Goal: Task Accomplishment & Management: Use online tool/utility

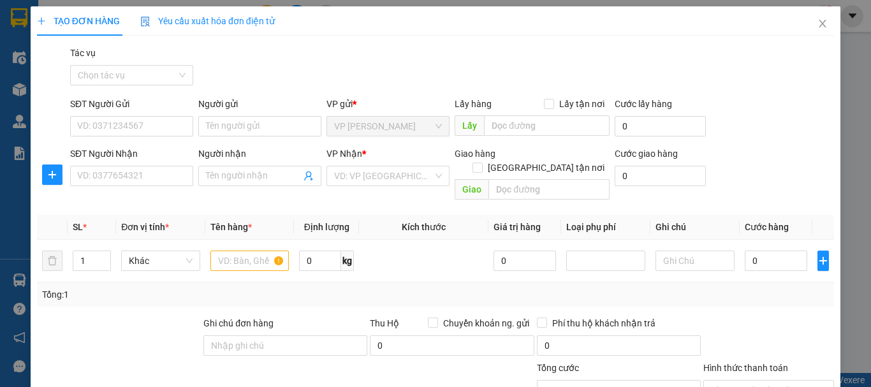
scroll to position [124, 0]
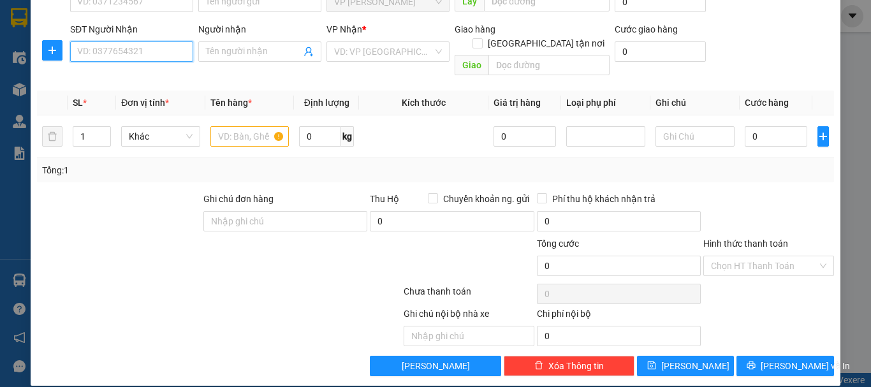
click at [129, 54] on input "SĐT Người Nhận" at bounding box center [131, 51] width 123 height 20
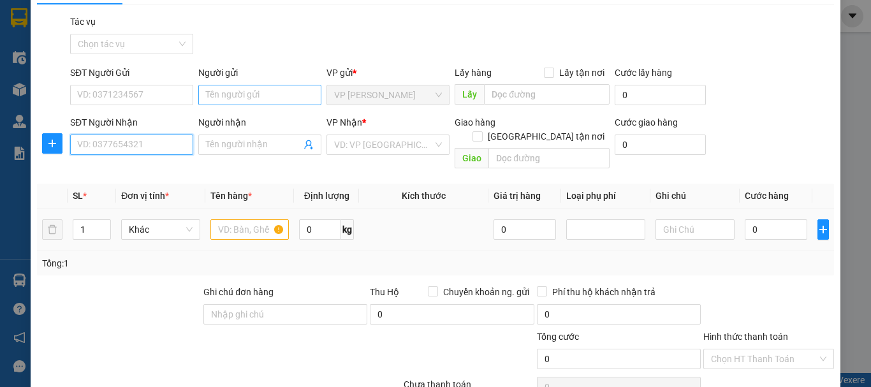
scroll to position [0, 0]
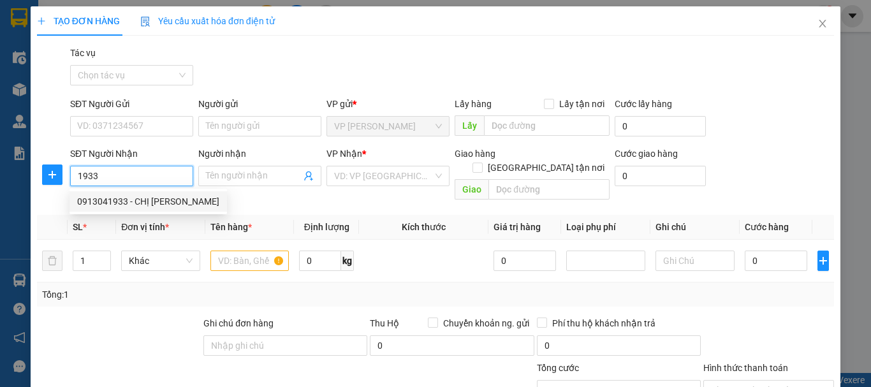
click at [133, 205] on div "0913041933 - CHỊ [PERSON_NAME]" at bounding box center [148, 201] width 142 height 14
type input "0913041933"
type input "CHỊ [PERSON_NAME]"
type input "cầu bến thủy 2"
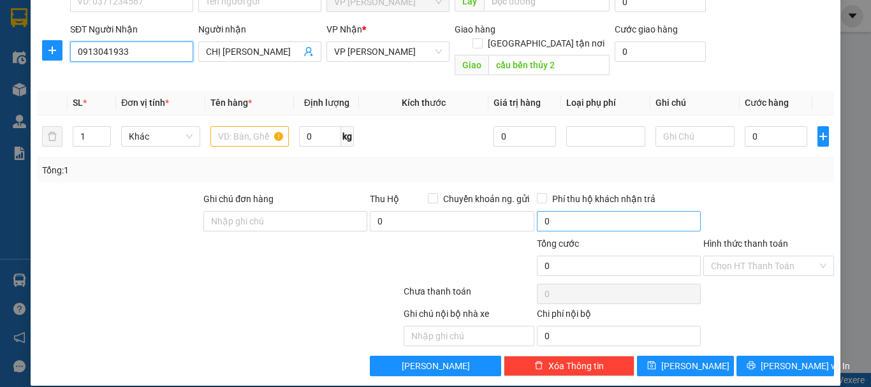
scroll to position [61, 0]
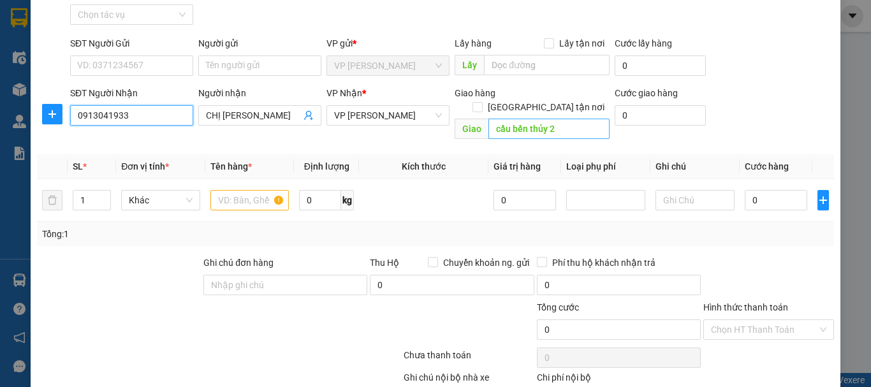
type input "0913041933"
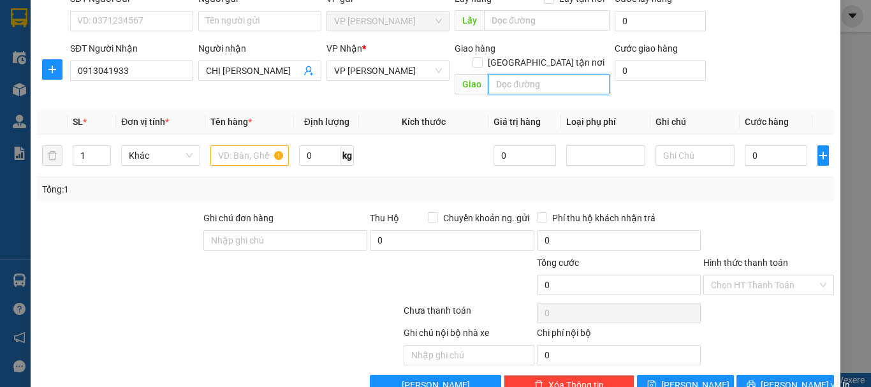
scroll to position [124, 0]
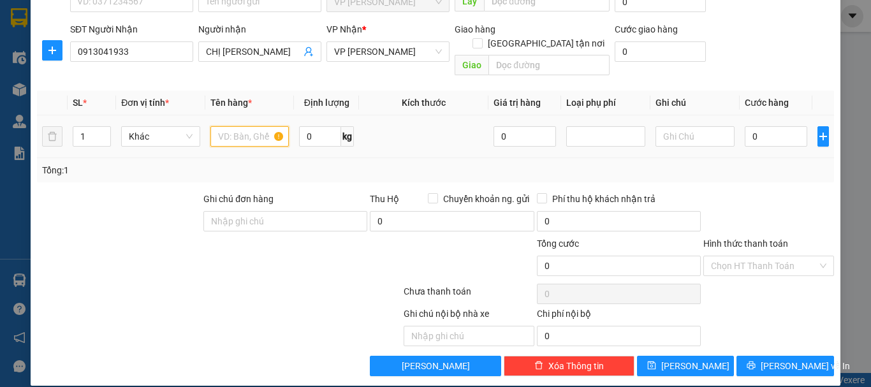
click at [249, 126] on input "text" at bounding box center [249, 136] width 79 height 20
type input "túi"
click at [766, 126] on input "0" at bounding box center [776, 136] width 62 height 20
type input "5"
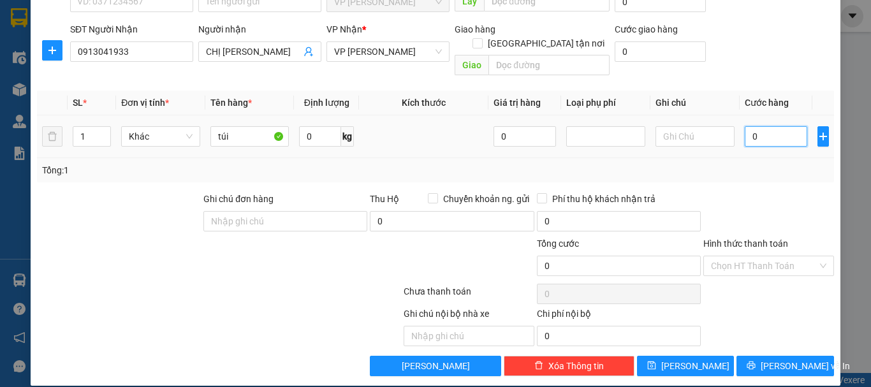
type input "5"
type input "50"
type input "500"
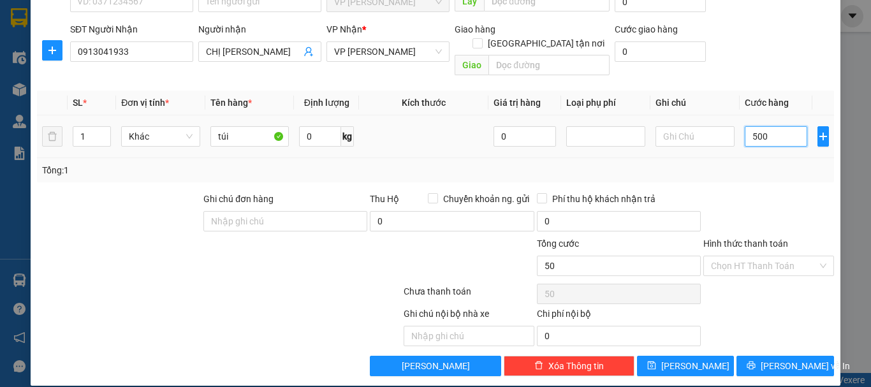
type input "500"
type input "5.000"
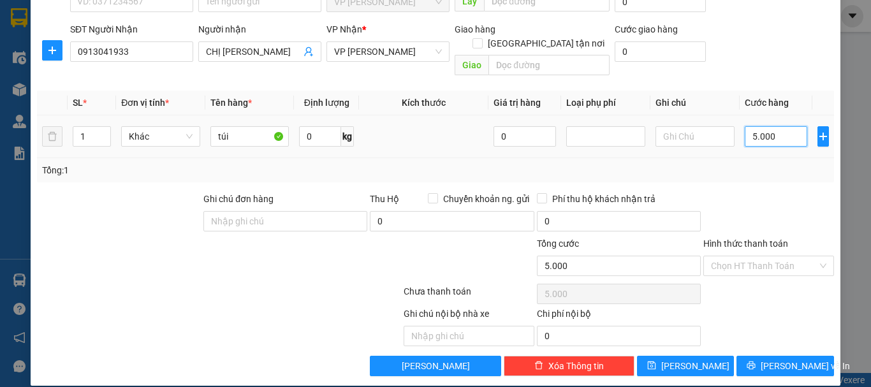
type input "50.000"
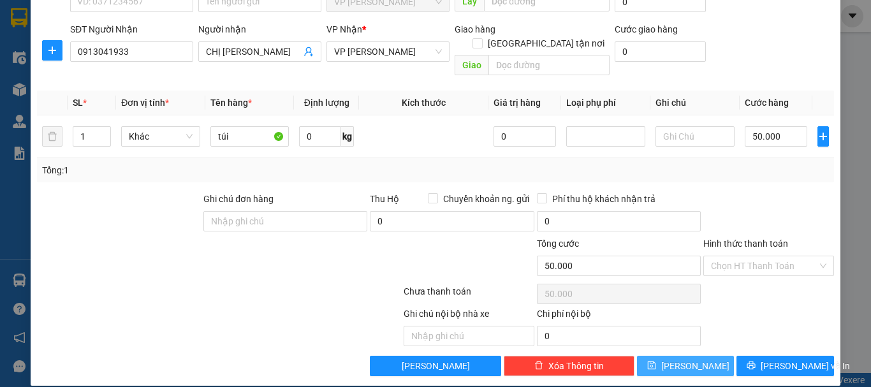
click at [682, 359] on span "[PERSON_NAME]" at bounding box center [695, 366] width 68 height 14
type input "0"
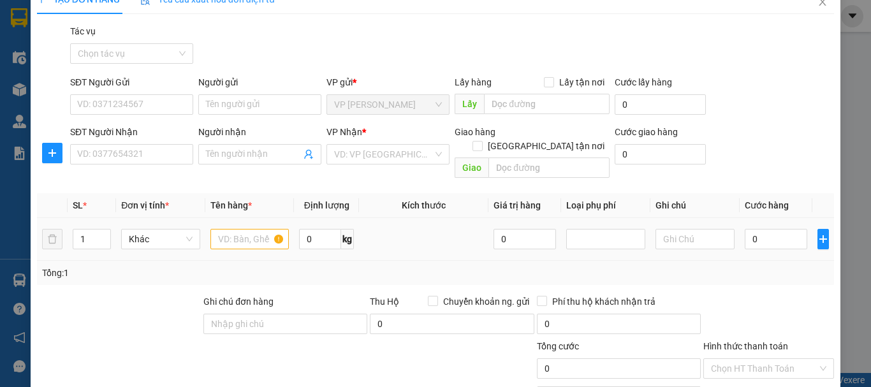
scroll to position [0, 0]
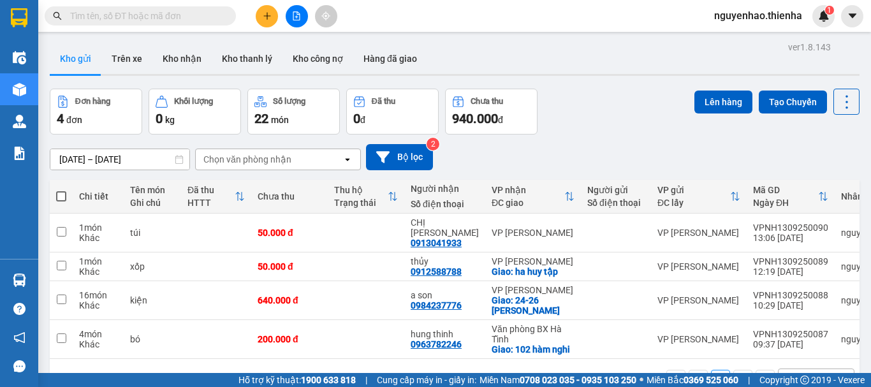
click at [59, 193] on span at bounding box center [61, 196] width 10 height 10
click at [61, 190] on input "checkbox" at bounding box center [61, 190] width 0 height 0
checkbox input "true"
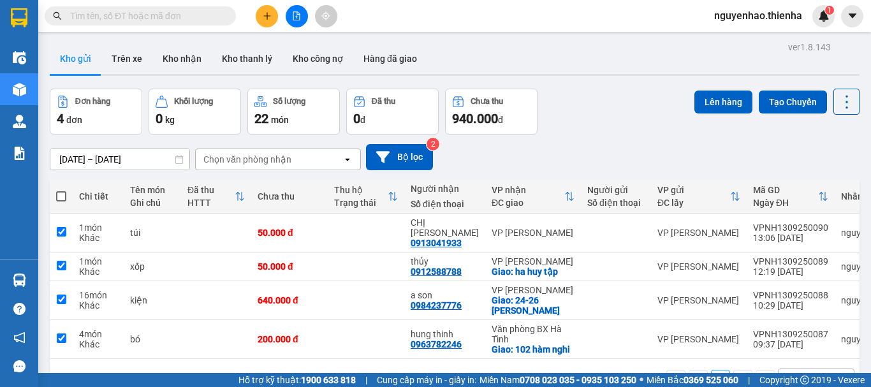
checkbox input "true"
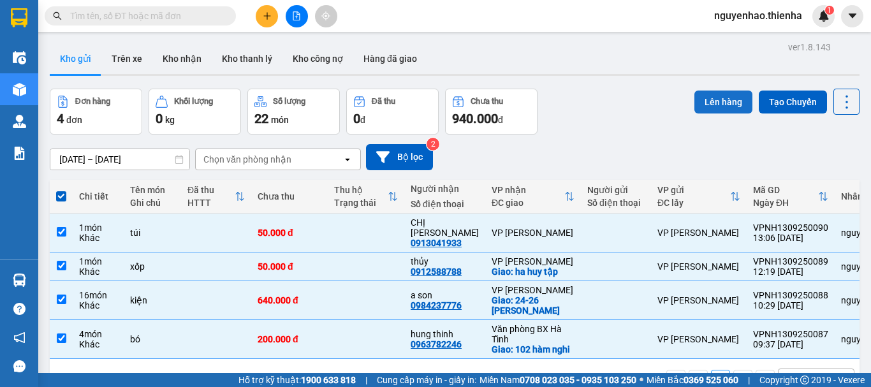
click at [722, 109] on button "Lên hàng" at bounding box center [723, 102] width 58 height 23
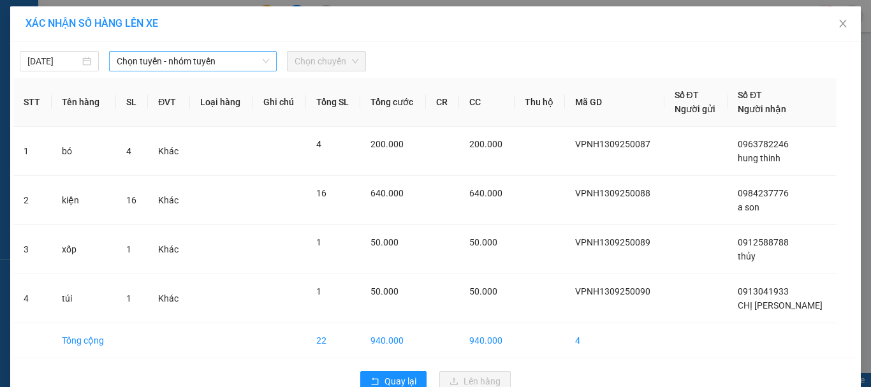
click at [225, 62] on span "Chọn tuyến - nhóm tuyến" at bounding box center [193, 61] width 152 height 19
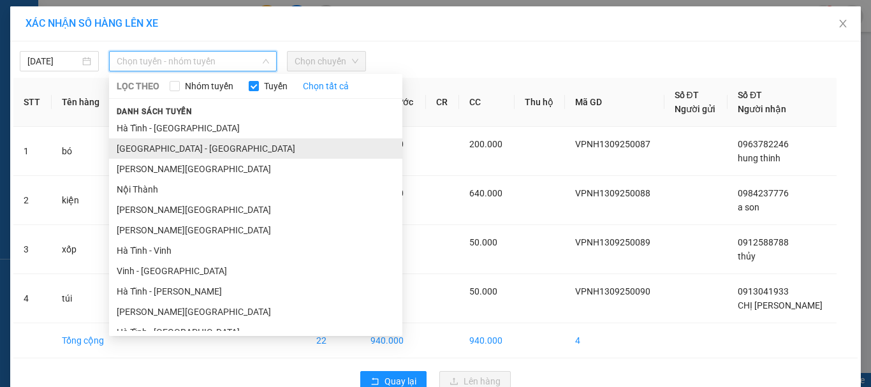
click at [149, 147] on li "Hà Nội - Hà Tĩnh" at bounding box center [255, 148] width 293 height 20
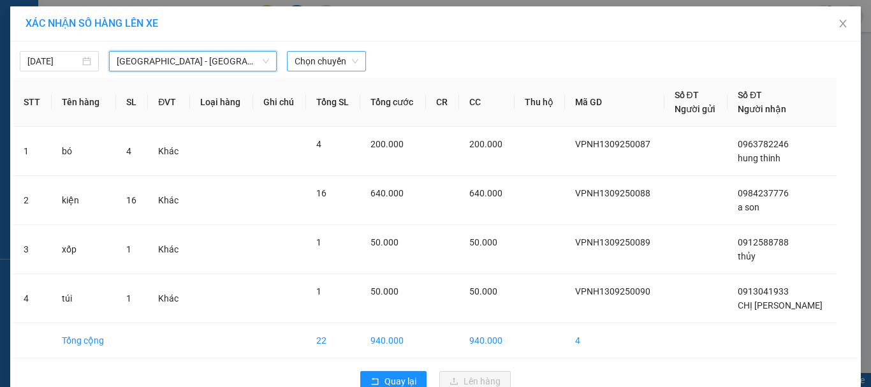
click at [314, 61] on span "Chọn chuyến" at bounding box center [327, 61] width 64 height 19
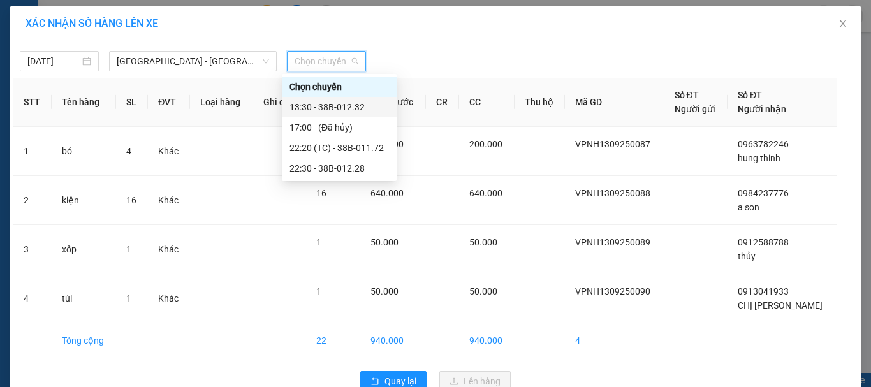
click at [338, 107] on div "13:30 - 38B-012.32" at bounding box center [338, 107] width 99 height 14
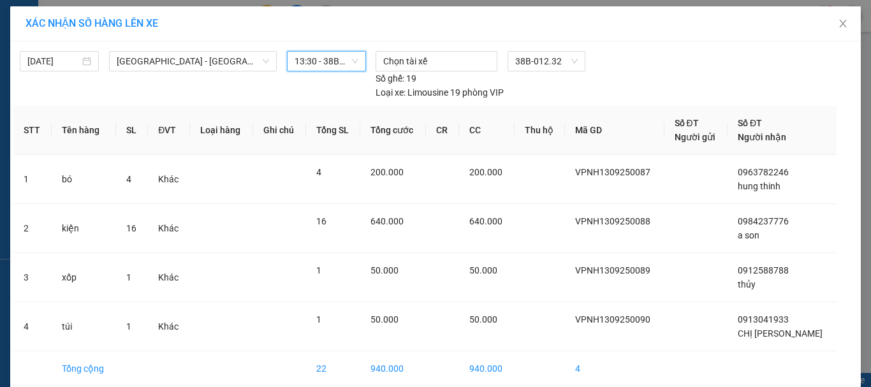
click at [340, 62] on span "13:30 - 38B-012.32" at bounding box center [327, 61] width 64 height 19
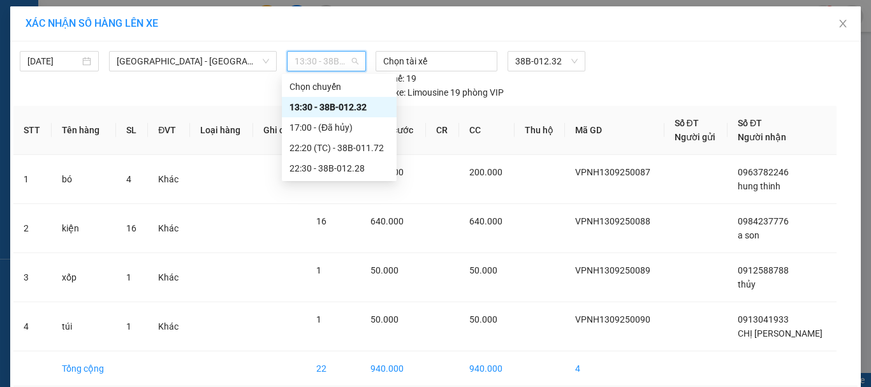
click at [340, 62] on span "13:30 - 38B-012.32" at bounding box center [327, 61] width 64 height 19
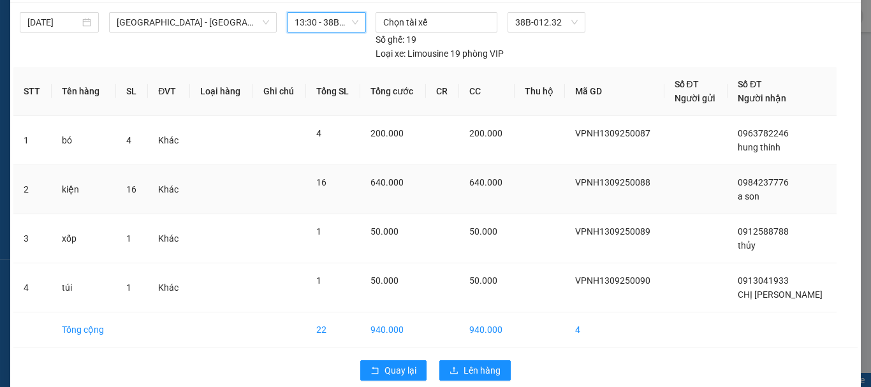
scroll to position [57, 0]
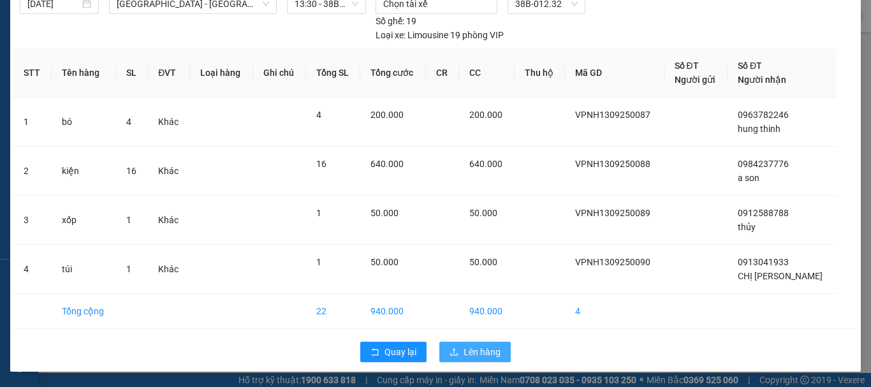
click at [474, 355] on span "Lên hàng" at bounding box center [482, 352] width 37 height 14
